Goal: Information Seeking & Learning: Learn about a topic

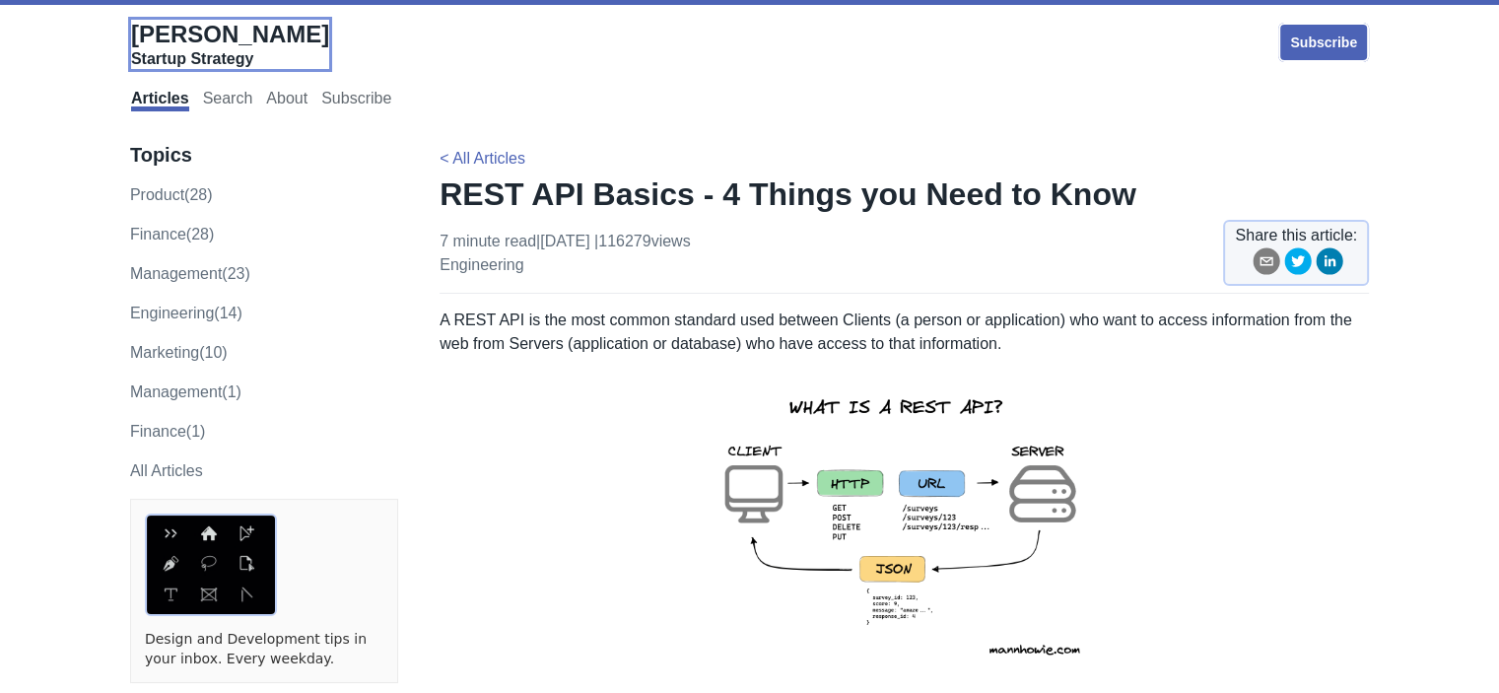
click at [252, 40] on span "[PERSON_NAME]" at bounding box center [230, 34] width 198 height 27
drag, startPoint x: 424, startPoint y: 201, endPoint x: 931, endPoint y: 190, distance: 506.8
click at [1058, 204] on h1 "REST API Basics - 4 Things you Need to Know" at bounding box center [905, 193] width 930 height 39
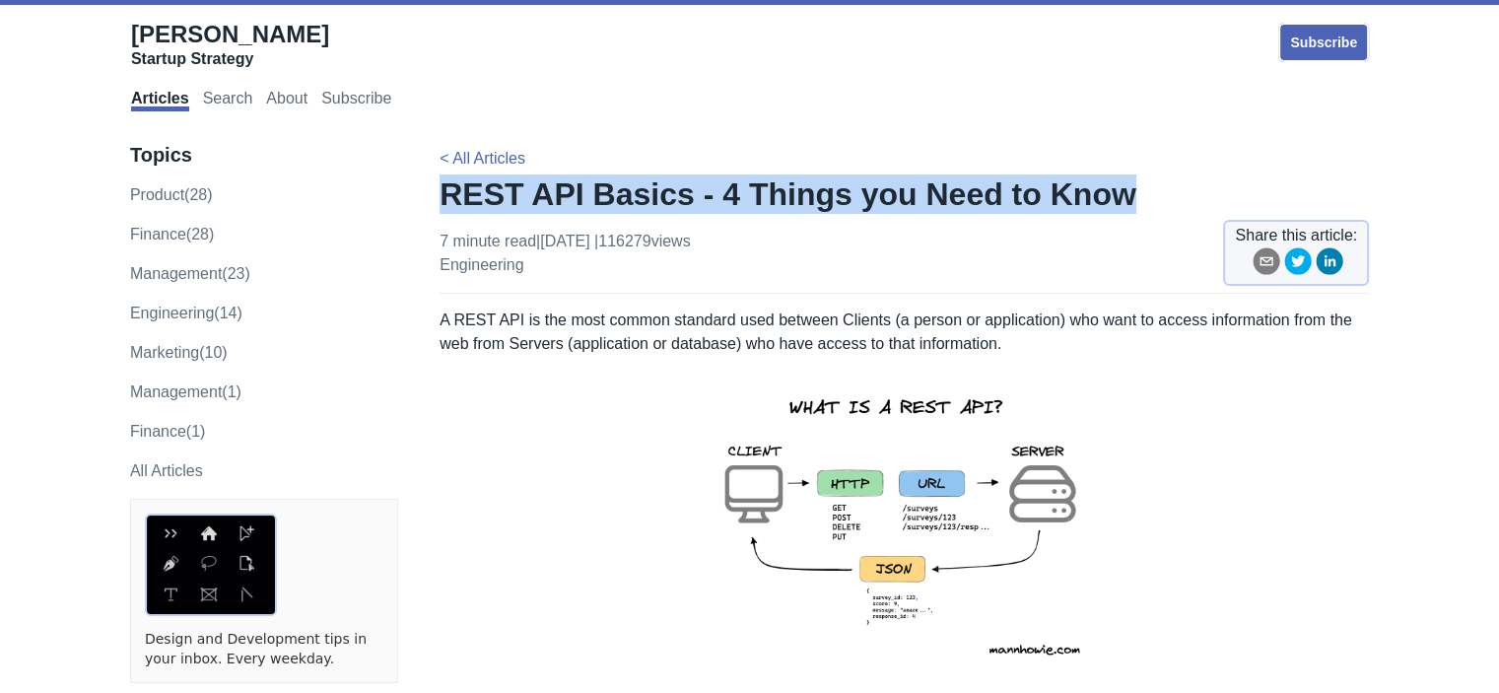
drag, startPoint x: 1116, startPoint y: 195, endPoint x: 443, endPoint y: 192, distance: 673.3
click at [443, 192] on h1 "REST API Basics - 4 Things you Need to Know" at bounding box center [905, 193] width 930 height 39
copy h1 "REST API Basics - 4 Things you Need to Know"
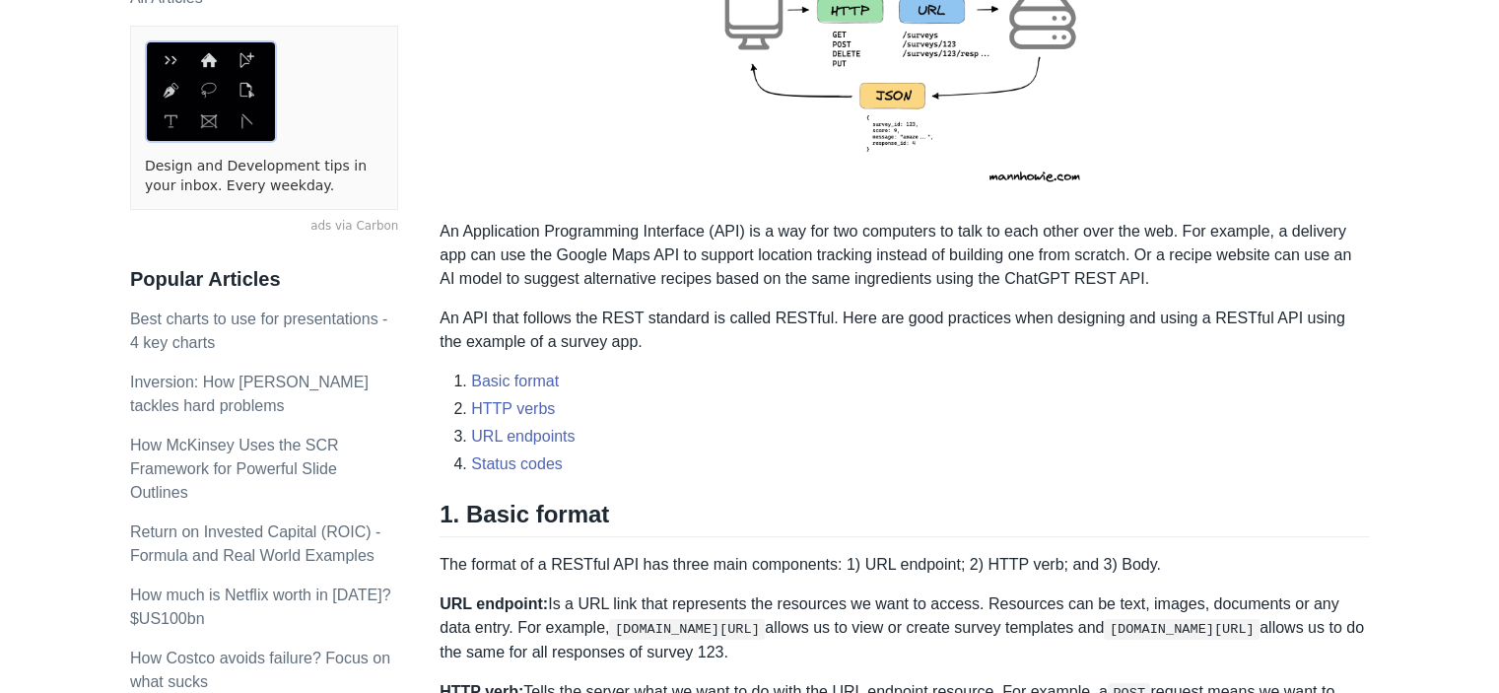
scroll to position [493, 0]
